Goal: Task Accomplishment & Management: Manage account settings

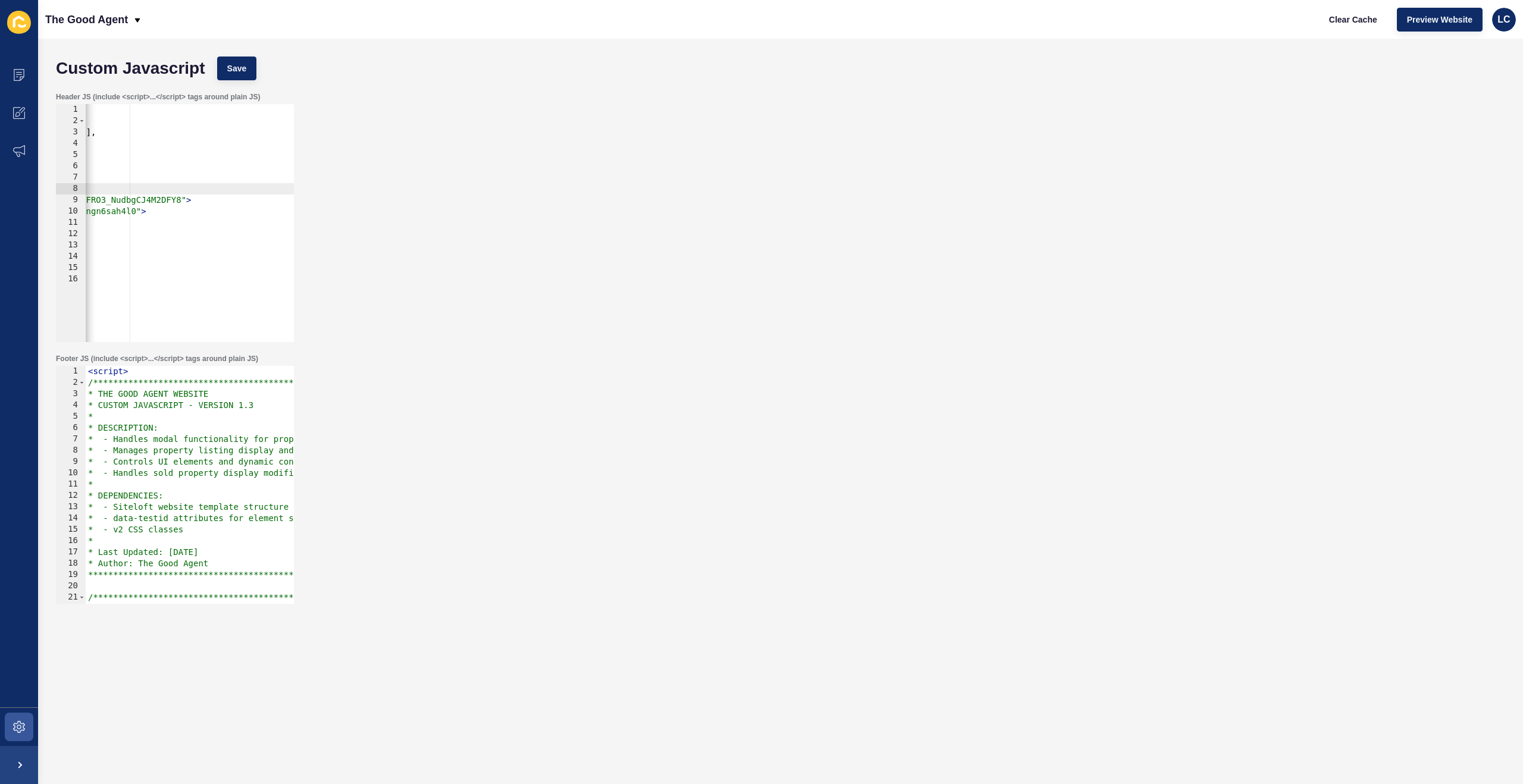
scroll to position [0, 360]
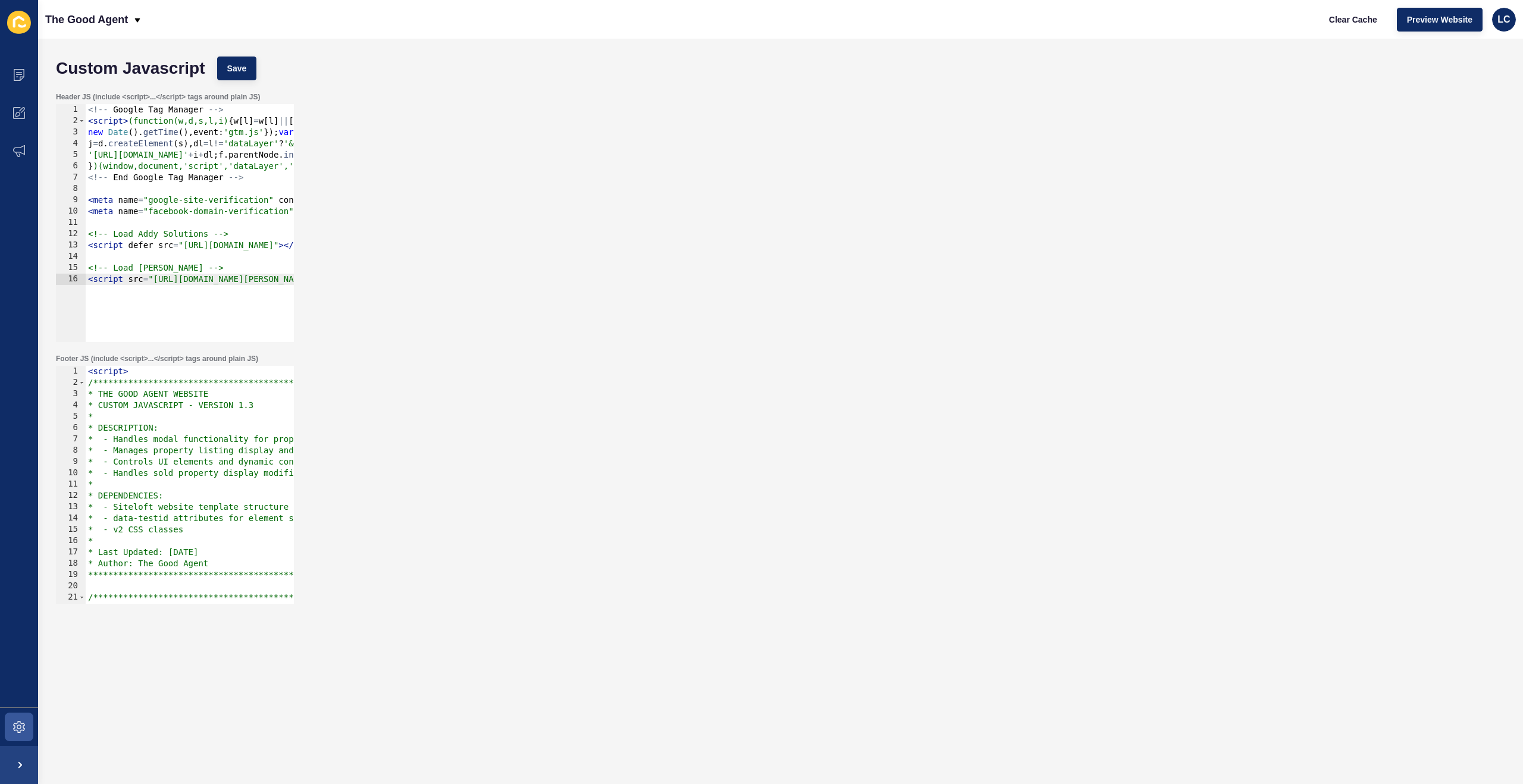
click at [219, 207] on div "<!-- Google Tag Manager --> < script > (function(w,d,s,l,i) { w [ l ] = w [ l ]…" at bounding box center [483, 234] width 795 height 260
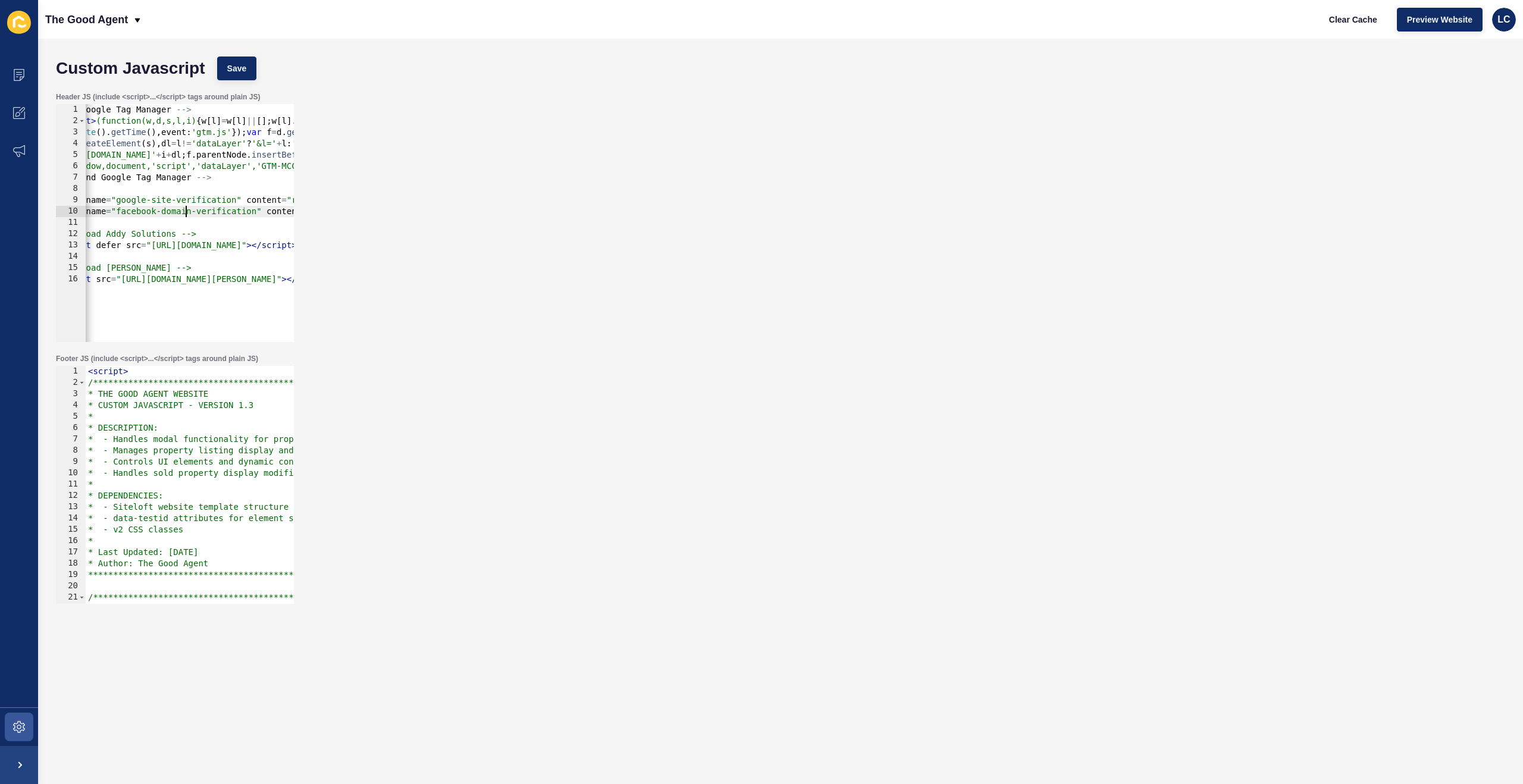
scroll to position [0, 31]
drag, startPoint x: 191, startPoint y: 158, endPoint x: 233, endPoint y: 160, distance: 42.0
click at [233, 160] on div "<!-- Google Tag Manager --> < script > (function(w,d,s,l,i) { w [ l ] = w [ l ]…" at bounding box center [452, 234] width 795 height 260
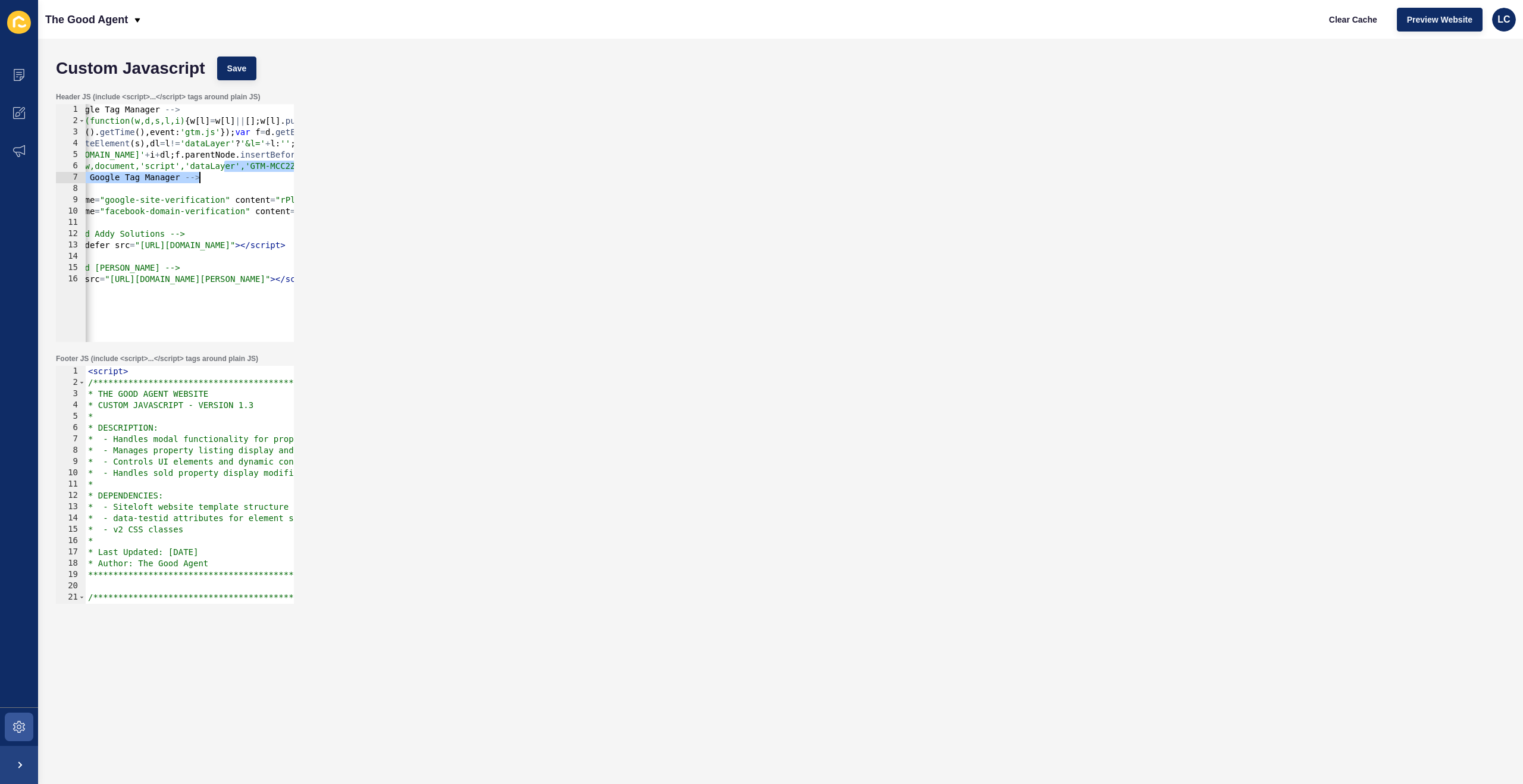
drag, startPoint x: 233, startPoint y: 171, endPoint x: 343, endPoint y: 176, distance: 110.1
click at [343, 176] on div "Header JS (include <script>...</script> tags around plain JS) })(window,documen…" at bounding box center [781, 216] width 1461 height 262
click at [252, 175] on div "<!-- Google Tag Manager --> < script > (function(w,d,s,l,i) { w [ l ] = w [ l ]…" at bounding box center [440, 234] width 795 height 260
type textarea "<!-- End Google Tag Manager -->"
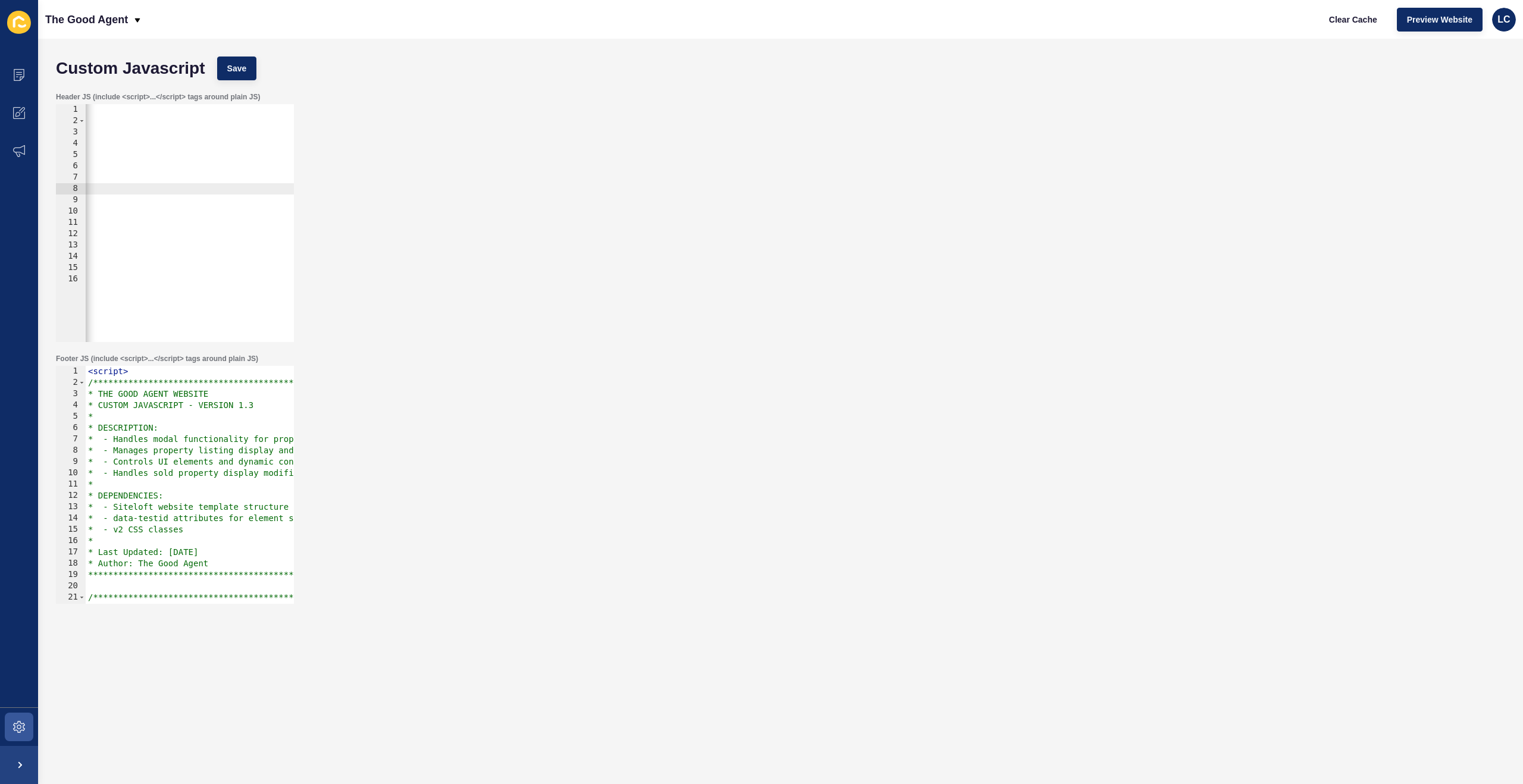
scroll to position [0, 529]
type textarea "<meta name="google-site-verification" content="rPl1LRxVGPPT2RPM9JRFqLCkFRO3_Nud…"
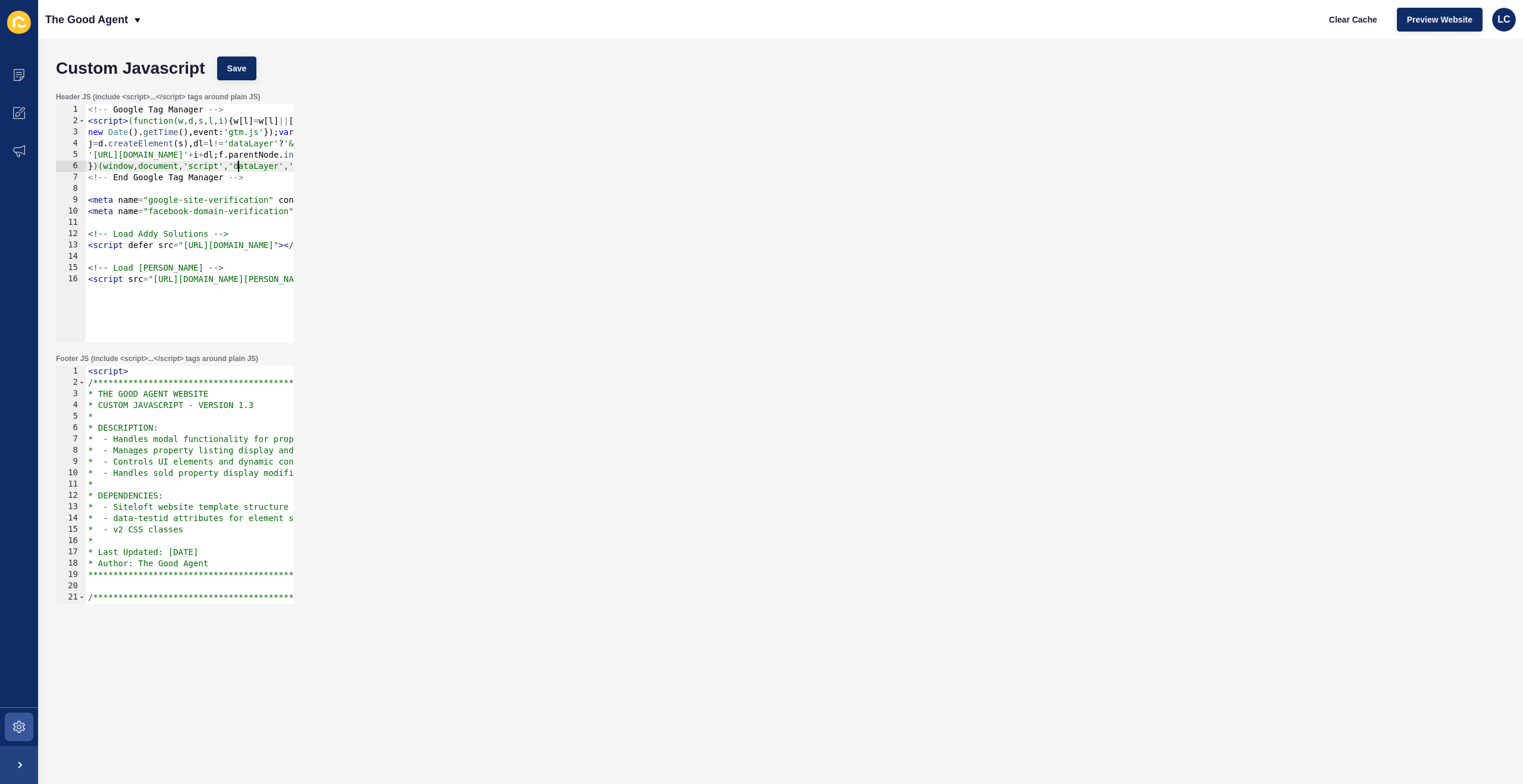
type textarea "<!-- End Google Tag Manager -->"
type textarea "<meta name="google-site-verification" content="rPl1LRxVGPPT2RPM9JRFqLCkFRO3_Nud…"
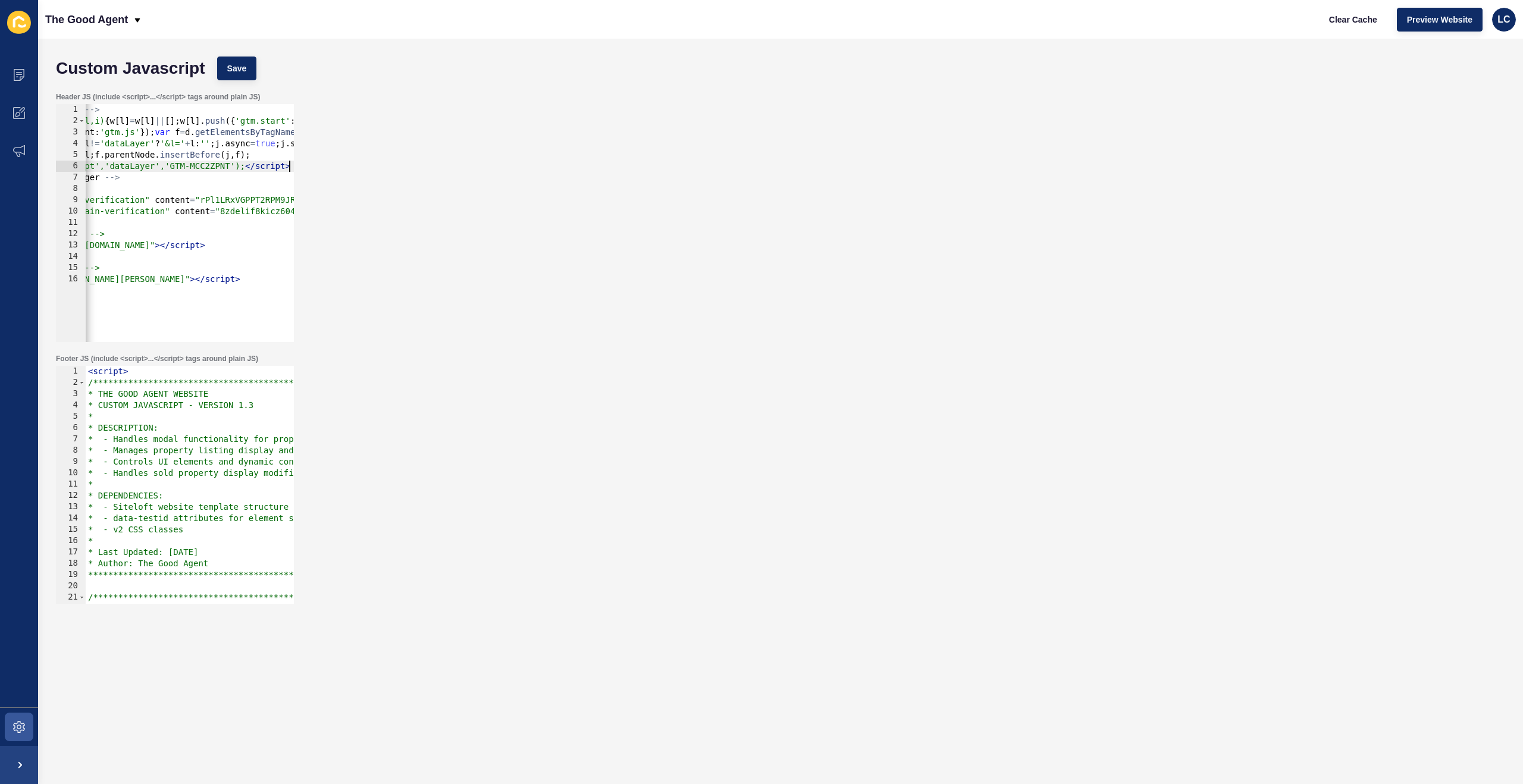
scroll to position [0, 124]
click at [209, 177] on div "<!-- Google Tag Manager --> < script > (function(w,d,s,l,i) { w [ l ] = w [ l ]…" at bounding box center [359, 234] width 795 height 260
type textarea "<!-- Load [PERSON_NAME] --> <script src="[URL][DOMAIN_NAME][PERSON_NAME]"></scr…"
